Goal: Find specific page/section: Find specific page/section

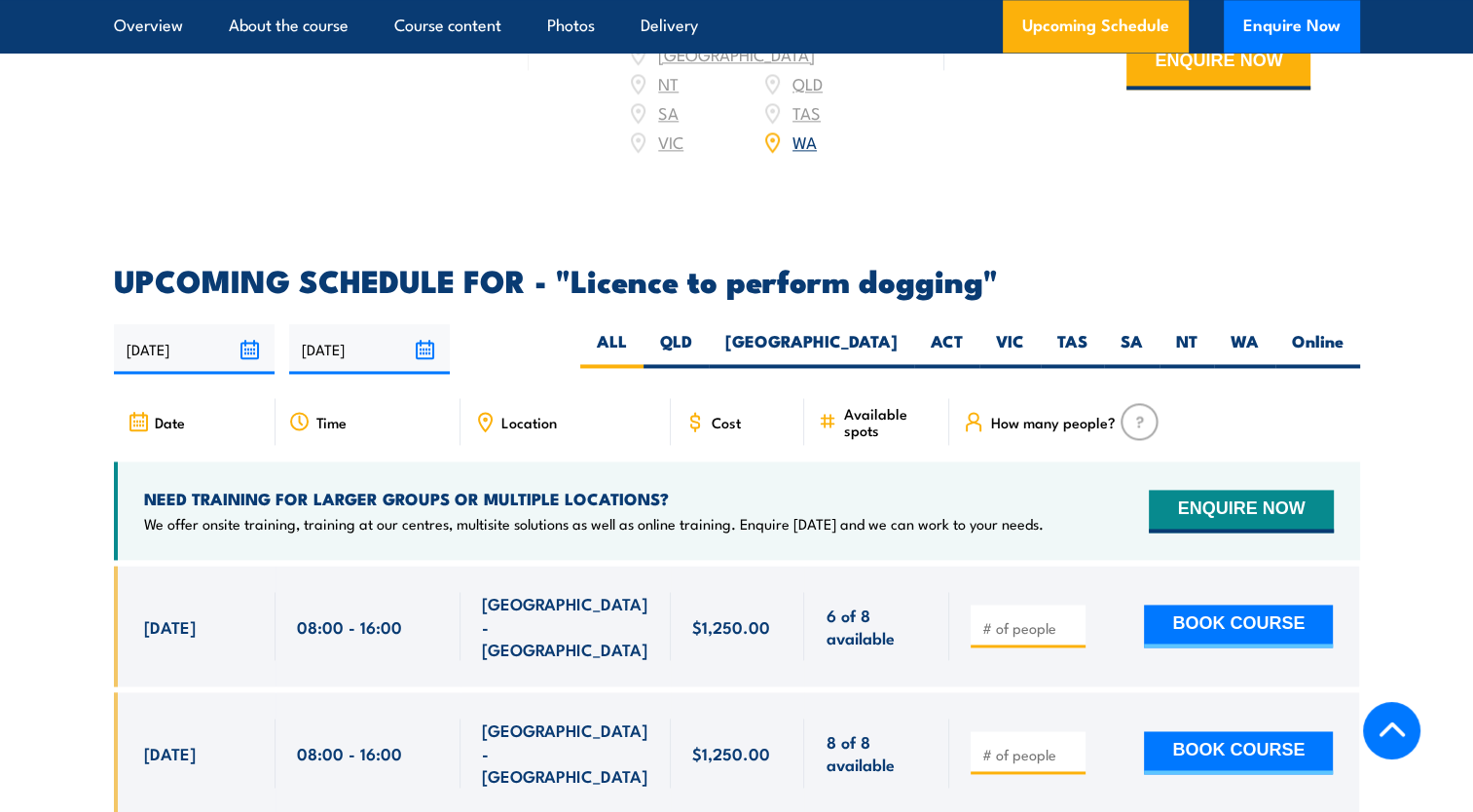
scroll to position [2711, 0]
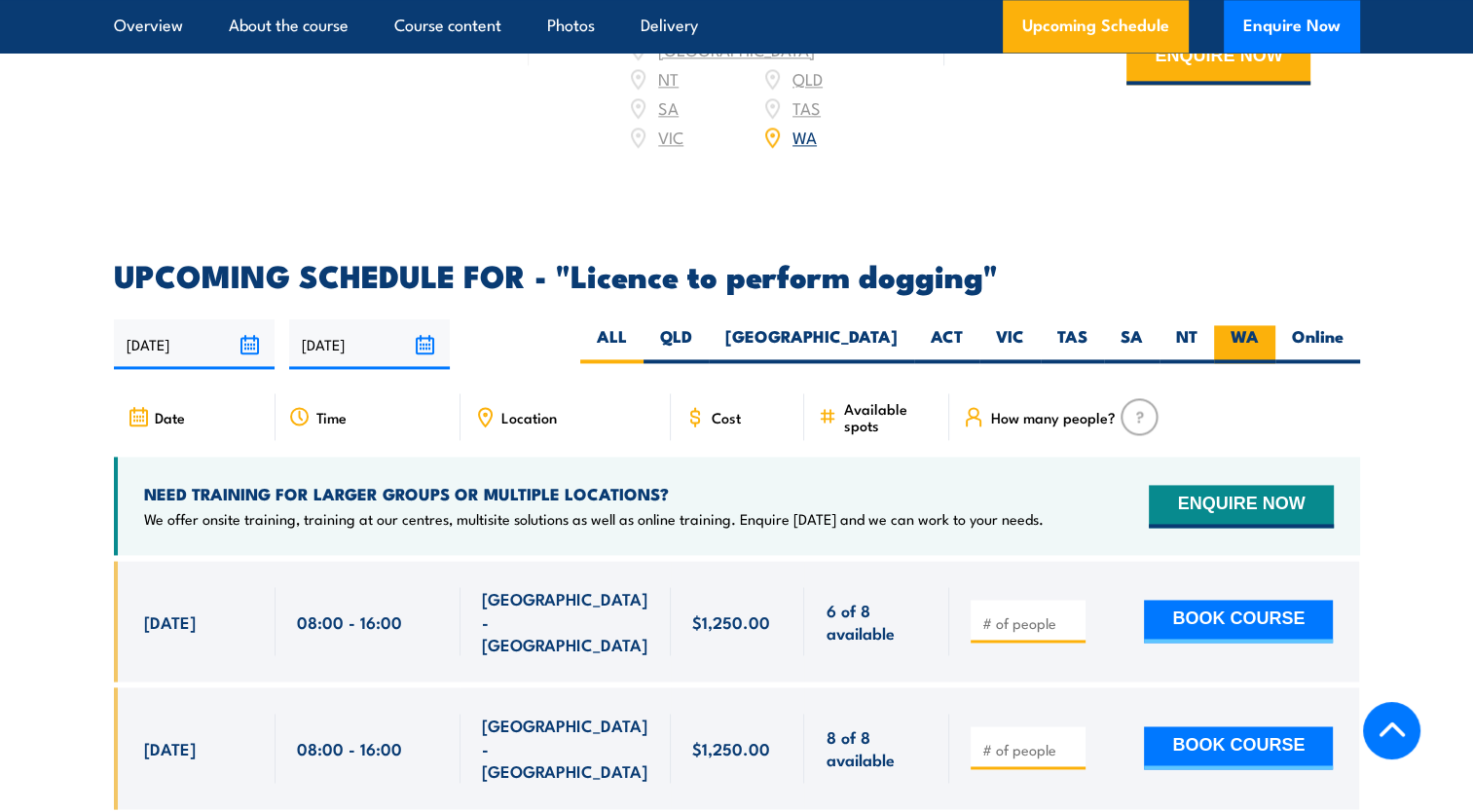
click at [1251, 340] on label "WA" at bounding box center [1245, 344] width 61 height 38
click at [1260, 338] on input "WA" at bounding box center [1266, 331] width 13 height 13
radio input "true"
click at [1252, 337] on label "WA" at bounding box center [1245, 344] width 61 height 38
click at [1260, 337] on input "WA" at bounding box center [1266, 331] width 13 height 13
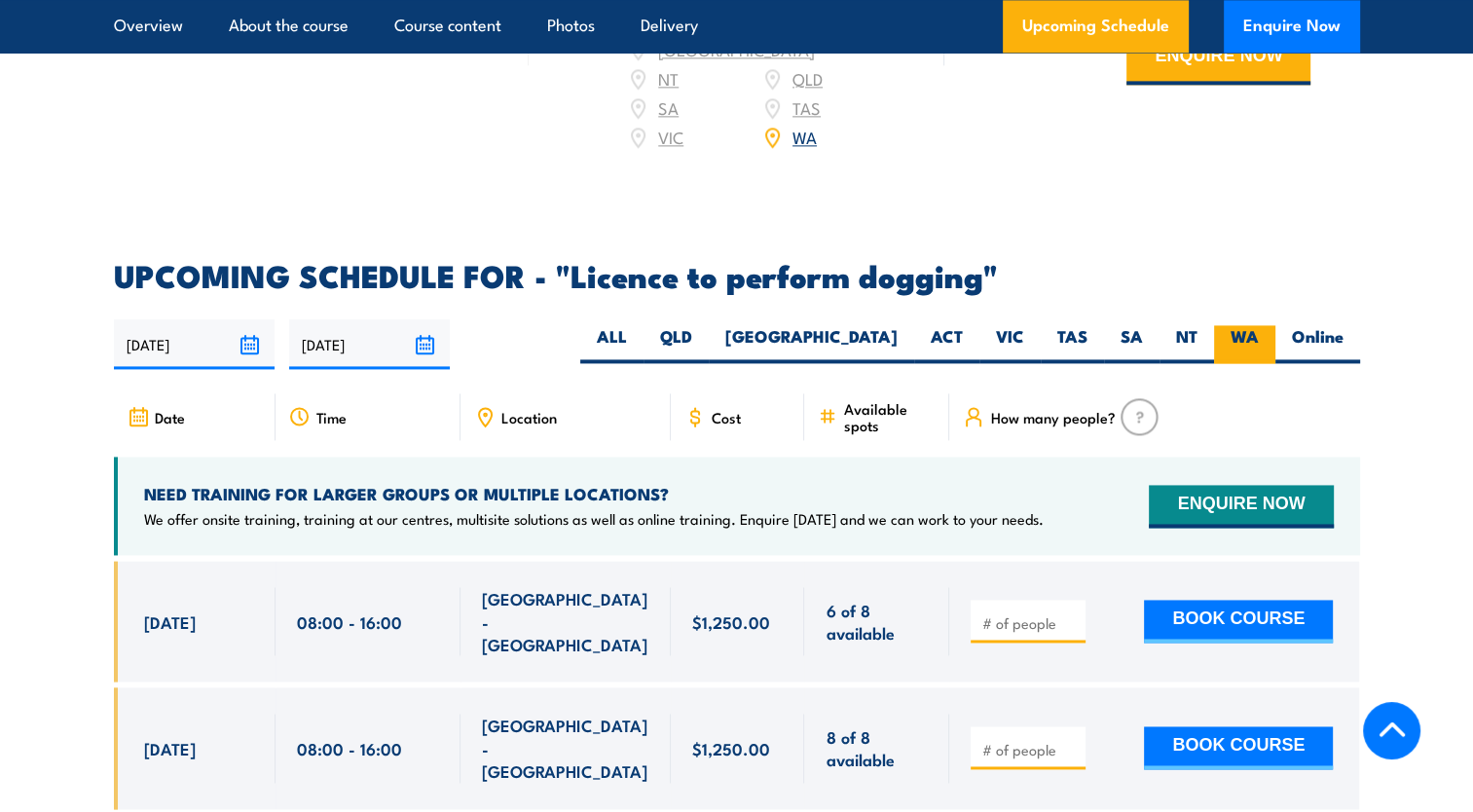
click at [1252, 337] on label "WA" at bounding box center [1245, 344] width 61 height 38
click at [1260, 337] on input "WA" at bounding box center [1266, 331] width 13 height 13
click at [1251, 336] on label "WA" at bounding box center [1245, 344] width 61 height 38
click at [1260, 336] on input "WA" at bounding box center [1266, 331] width 13 height 13
click at [1250, 326] on label "WA" at bounding box center [1245, 344] width 61 height 38
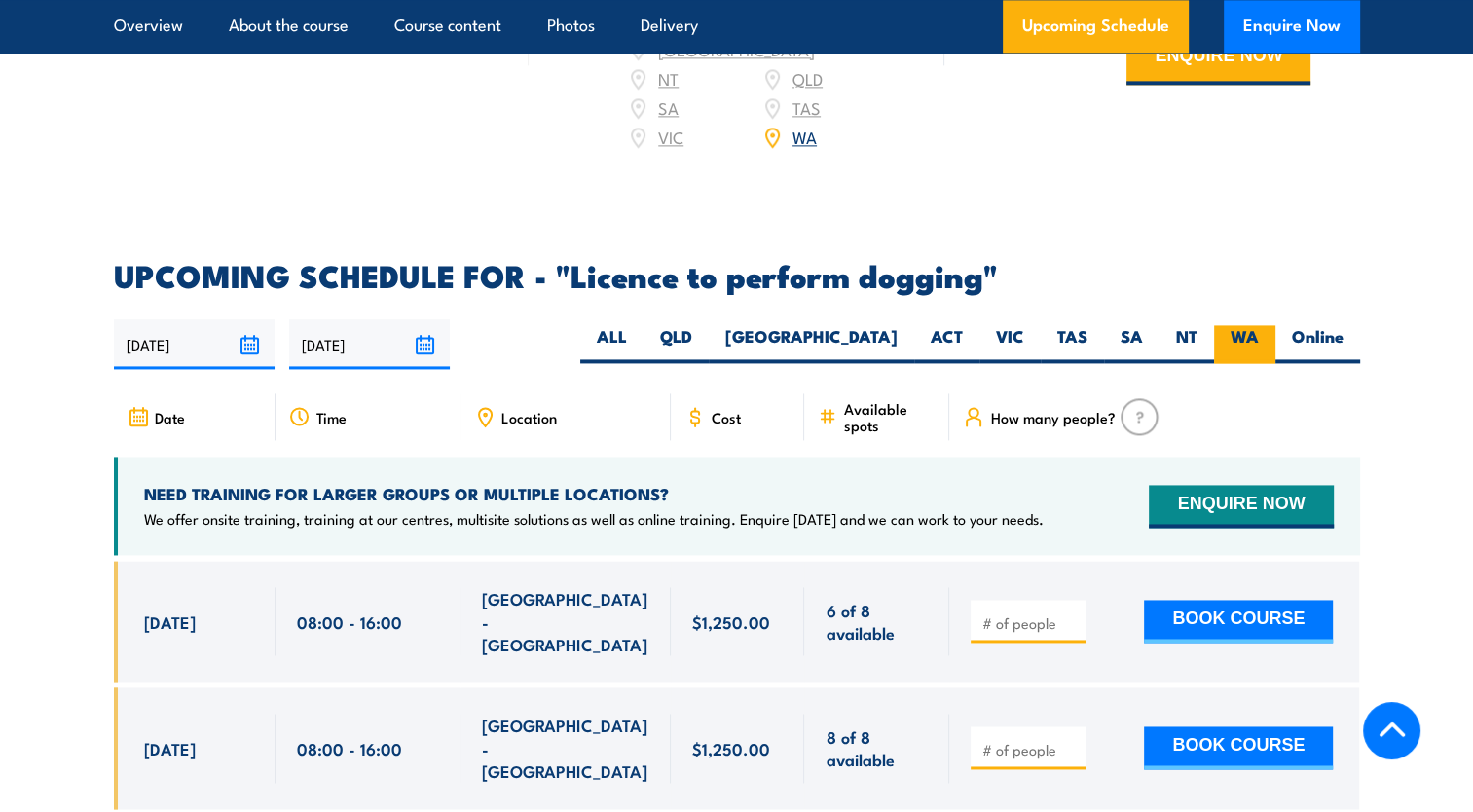
click at [1260, 326] on input "WA" at bounding box center [1266, 331] width 13 height 13
click at [1231, 326] on label "WA" at bounding box center [1245, 344] width 61 height 38
click at [1260, 326] on input "WA" at bounding box center [1266, 331] width 13 height 13
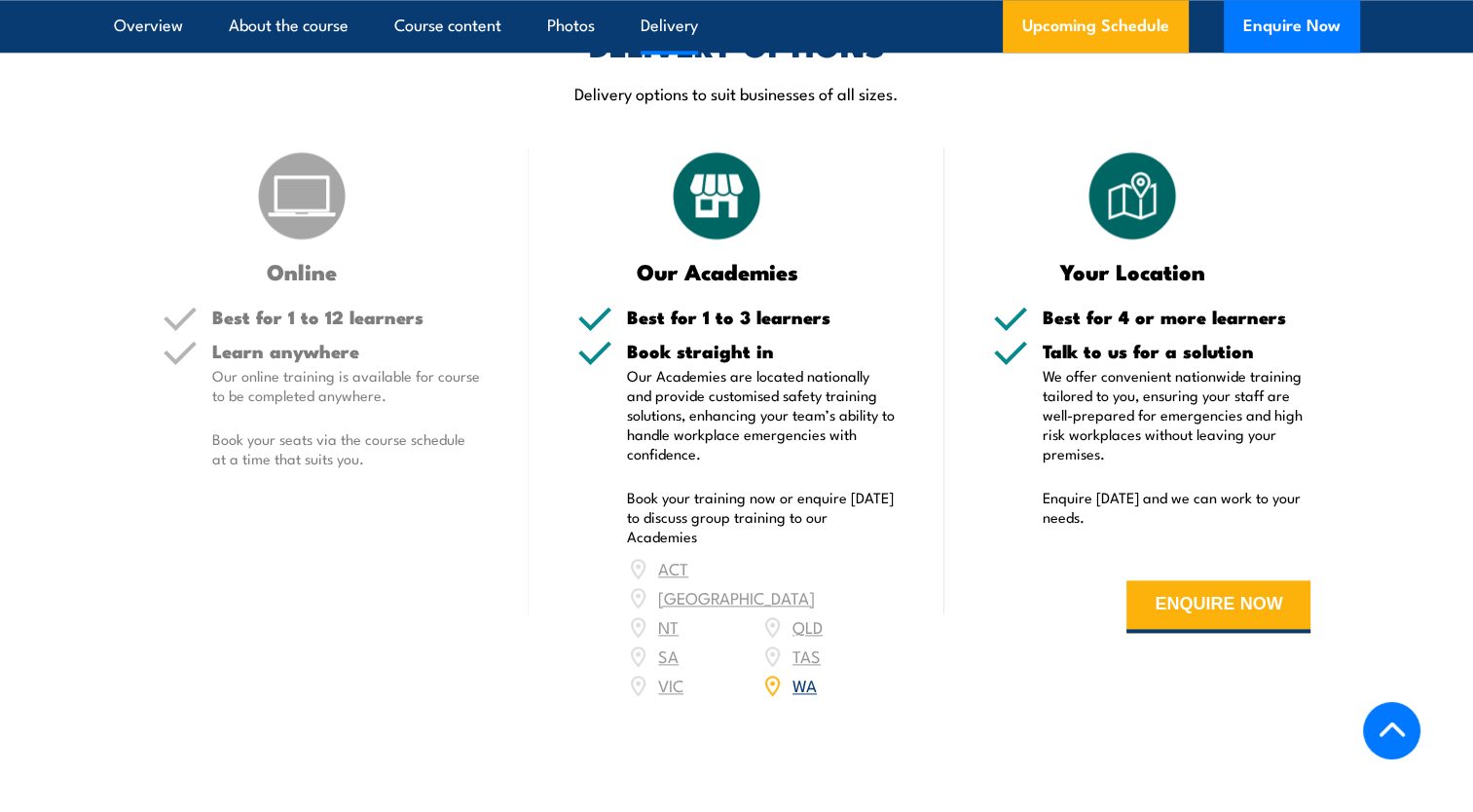
scroll to position [2158, 0]
